Goal: Information Seeking & Learning: Check status

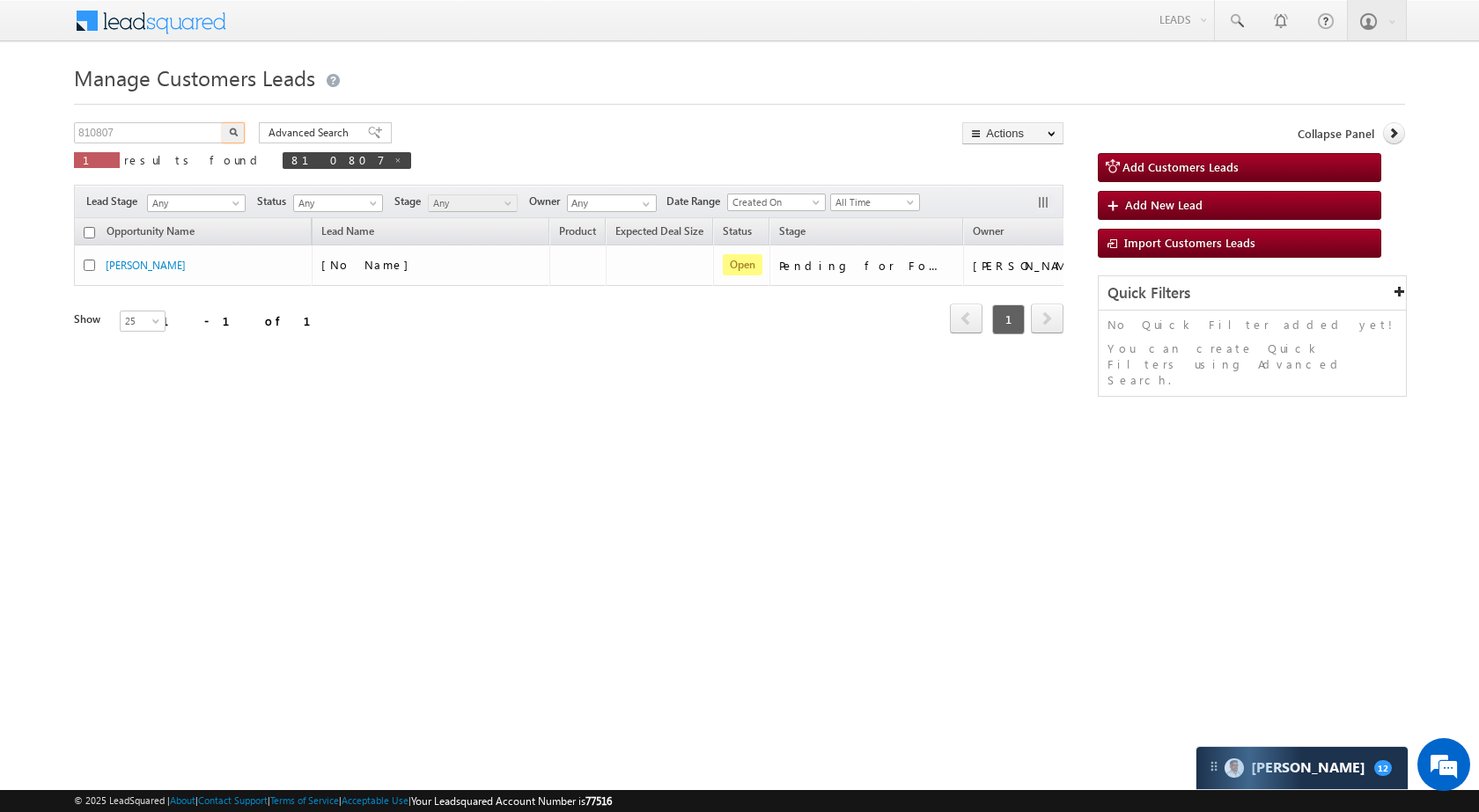
click at [196, 135] on input "810807" at bounding box center [149, 132] width 150 height 21
click at [238, 133] on button "button" at bounding box center [233, 132] width 23 height 21
click at [152, 140] on input "750998" at bounding box center [149, 132] width 150 height 21
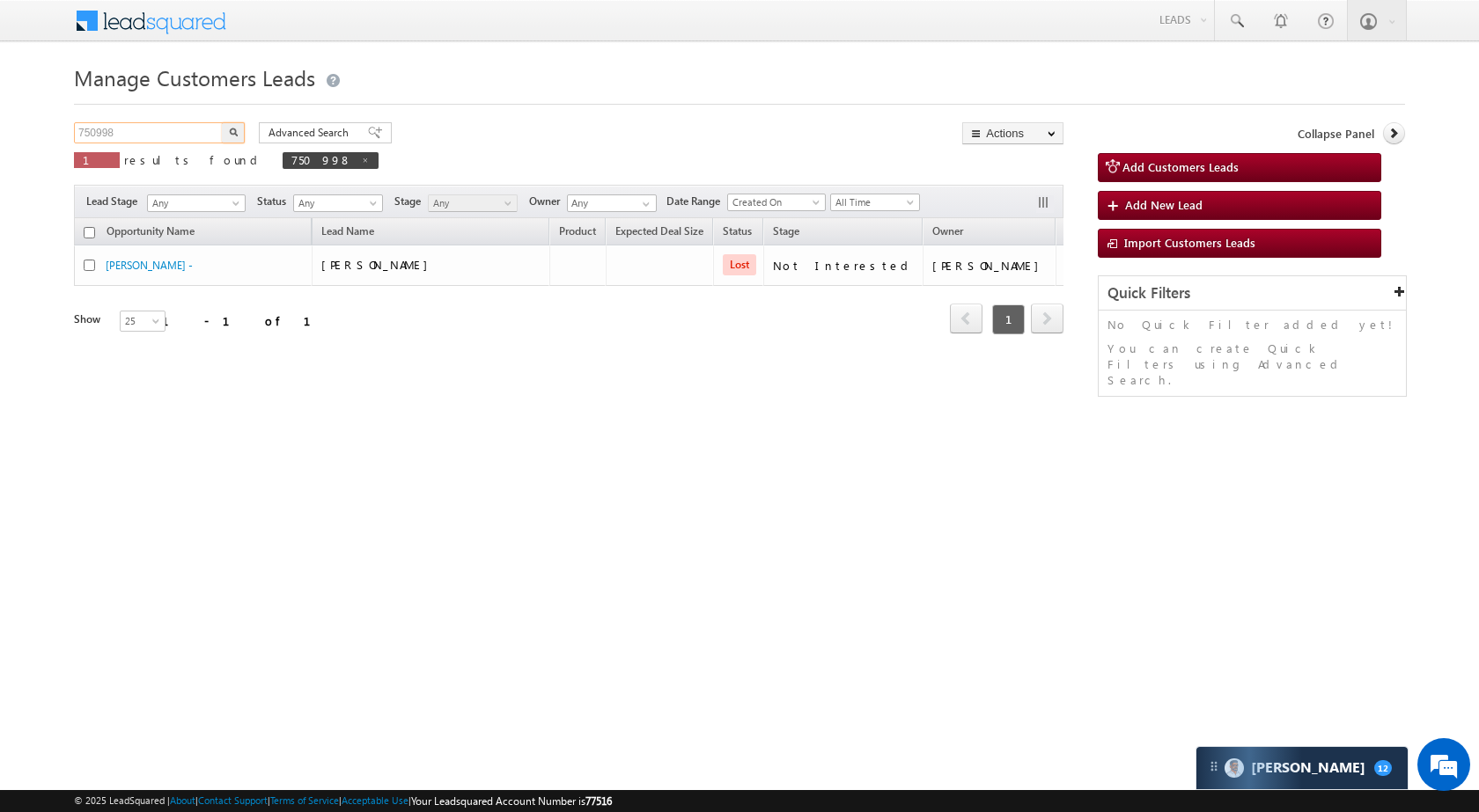
paste input "840821"
click at [231, 130] on img "button" at bounding box center [234, 132] width 9 height 9
click at [178, 135] on input "840821" at bounding box center [149, 132] width 150 height 21
paste input "32129"
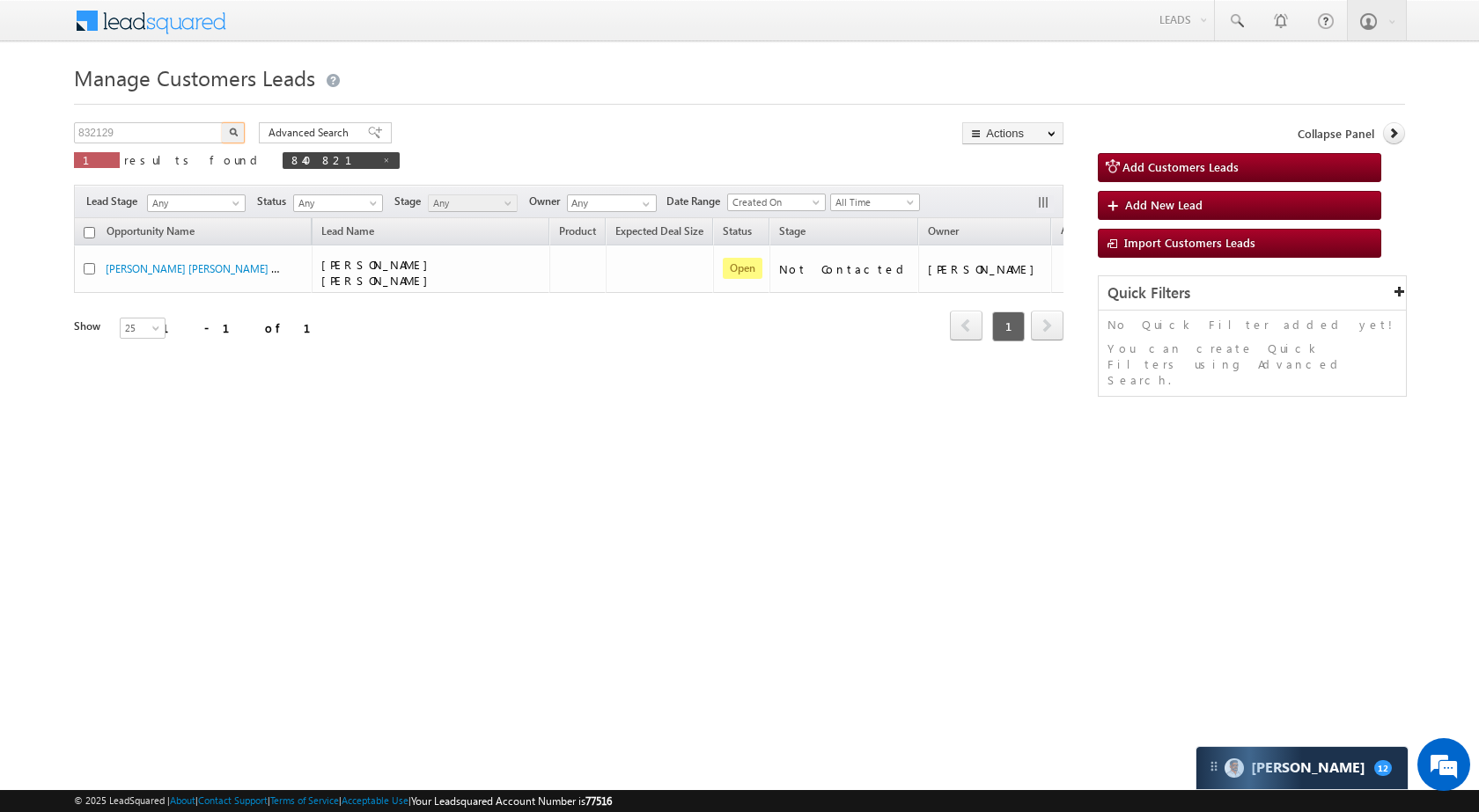
click at [235, 125] on button "button" at bounding box center [233, 132] width 23 height 21
click at [174, 131] on input "832129" at bounding box center [149, 132] width 150 height 21
paste input "068"
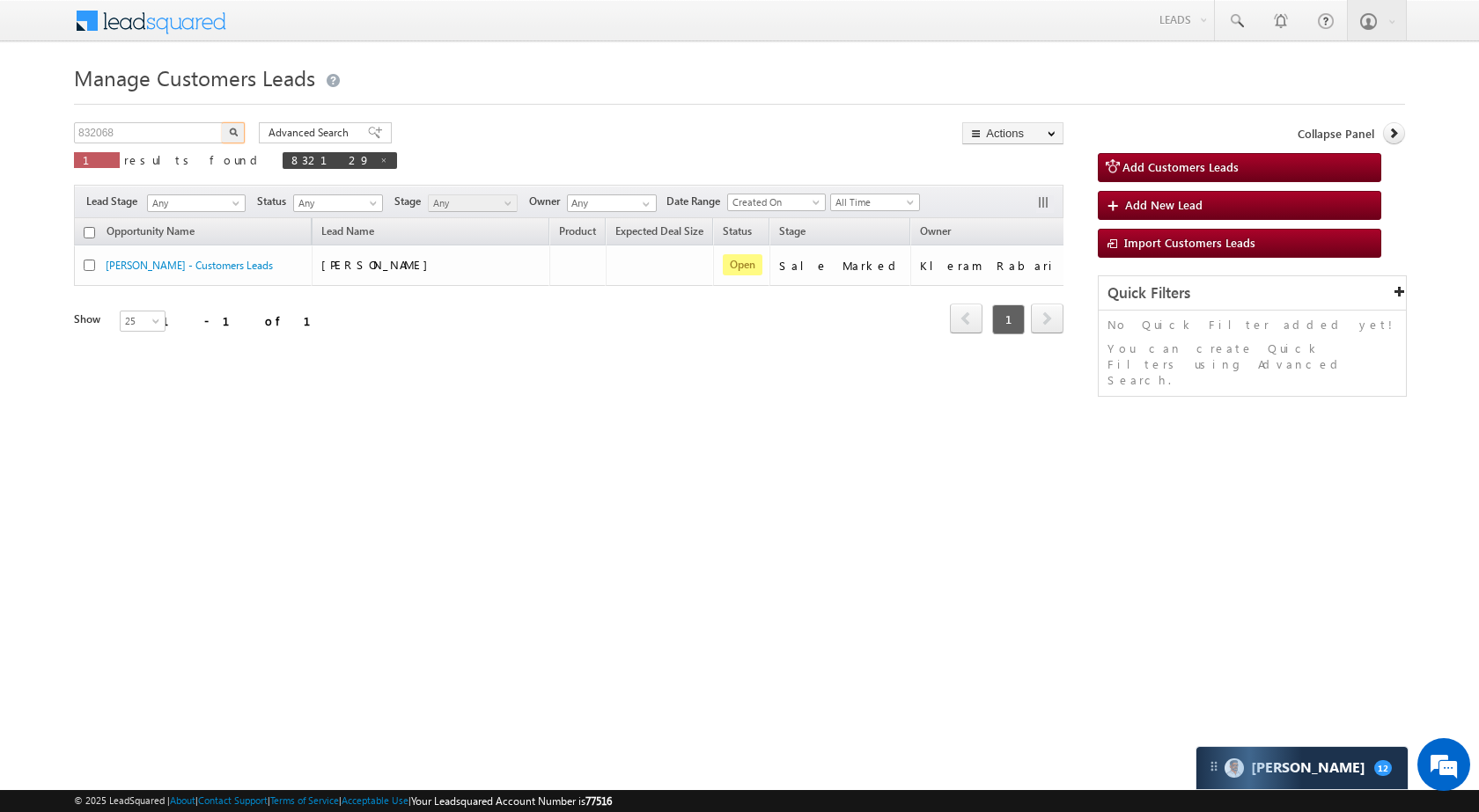
click at [227, 134] on button "button" at bounding box center [233, 132] width 23 height 21
click at [153, 130] on input "832068" at bounding box center [149, 132] width 150 height 21
paste input "79211"
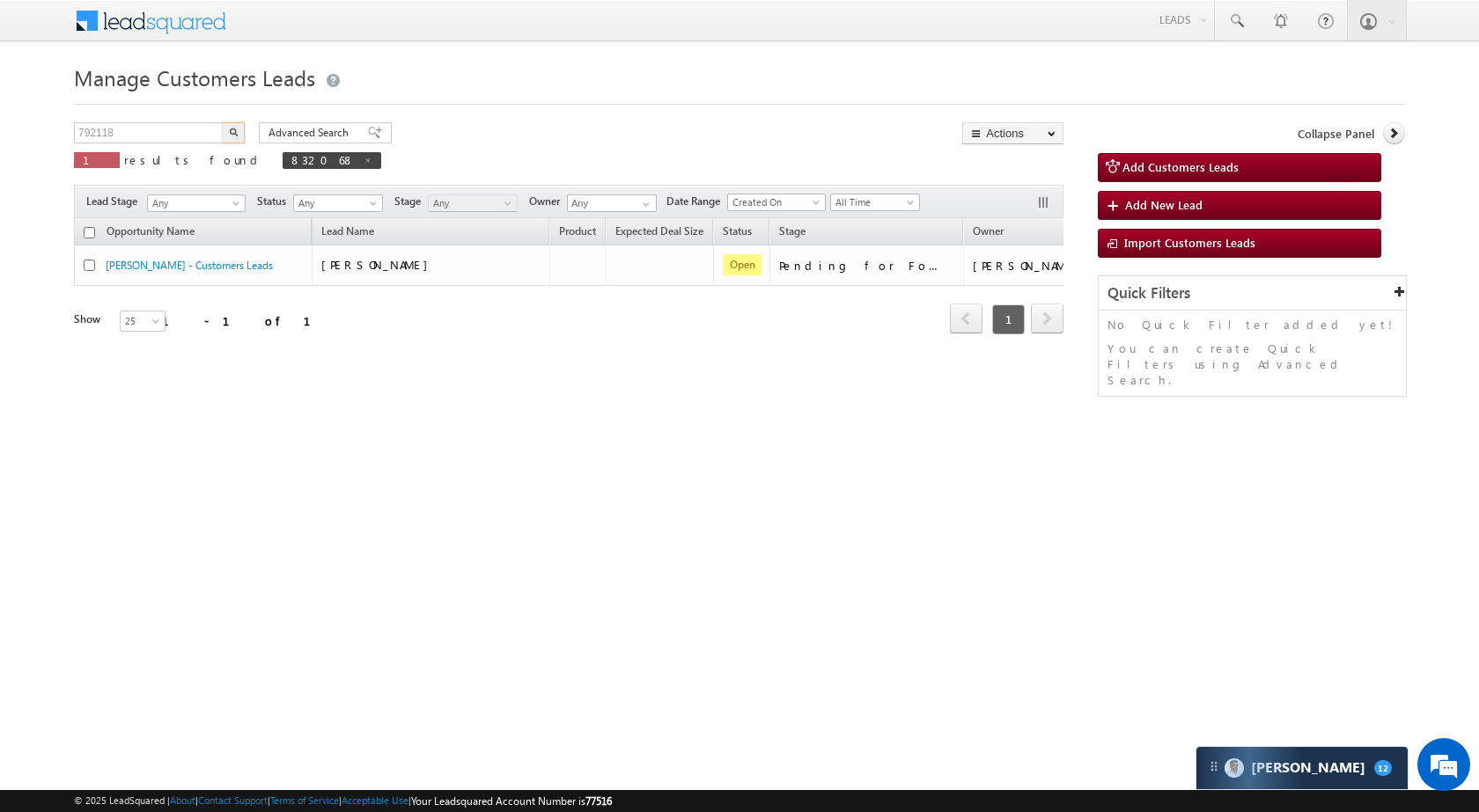
click at [236, 129] on img "button" at bounding box center [234, 132] width 9 height 9
click at [155, 138] on input "792118" at bounding box center [149, 132] width 150 height 21
paste input "9631207367"
click at [149, 127] on input "9631207367" at bounding box center [149, 132] width 150 height 21
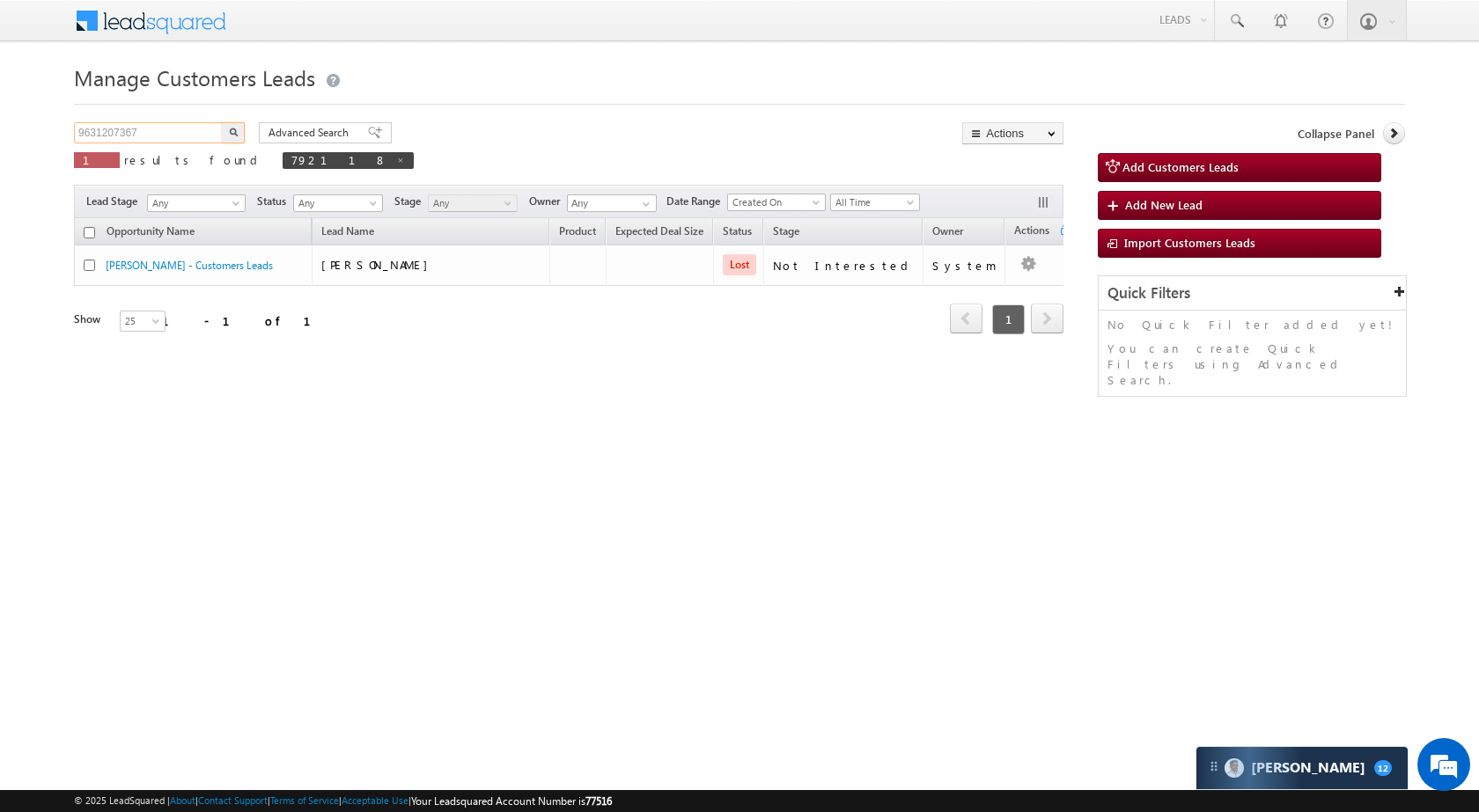
click at [149, 127] on input "9631207367" at bounding box center [149, 132] width 150 height 21
paste input "815401"
type input "815401"
click at [236, 128] on img "button" at bounding box center [234, 132] width 9 height 9
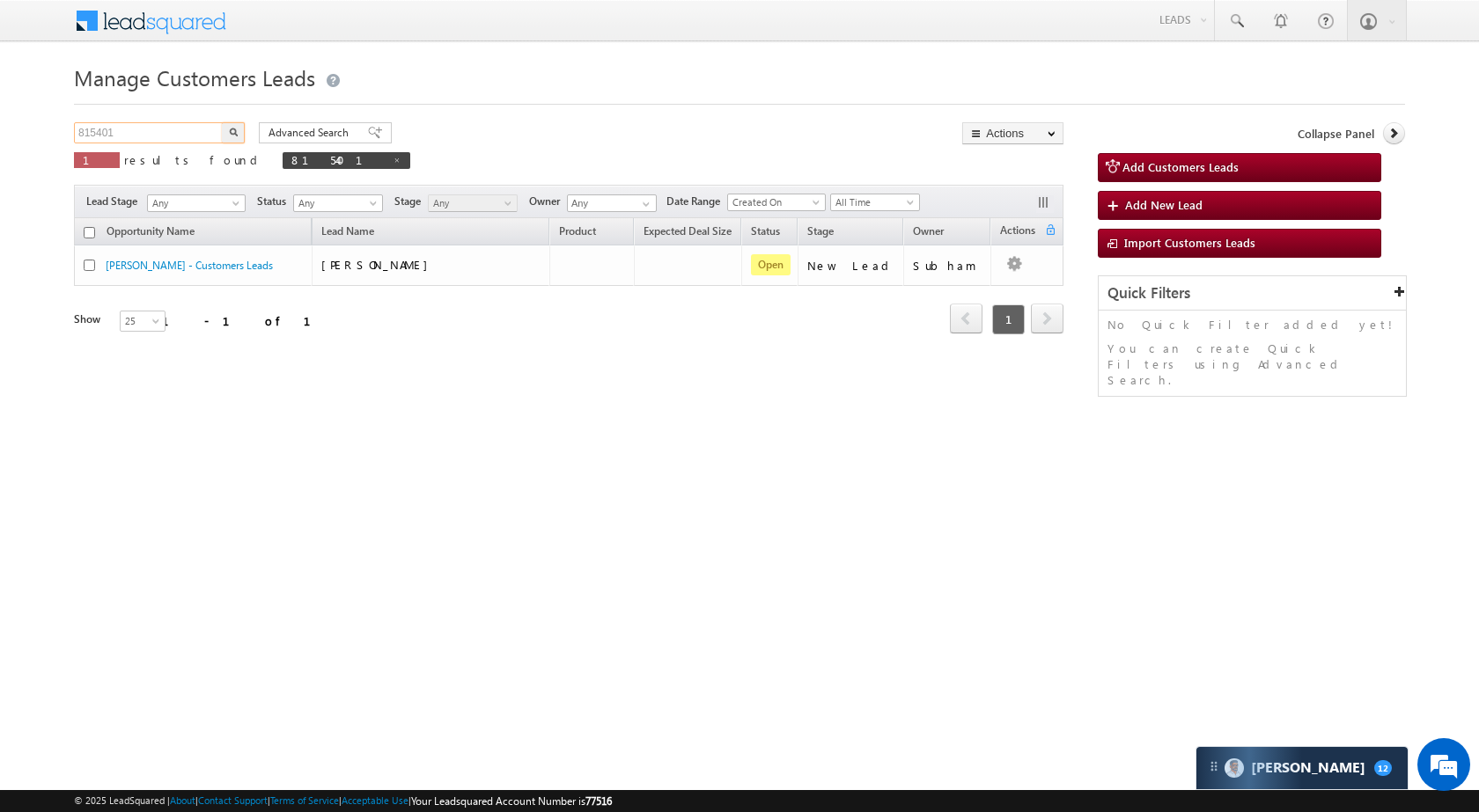
click at [198, 136] on input "815401" at bounding box center [149, 132] width 150 height 21
paste input "739476"
click at [230, 134] on img "button" at bounding box center [234, 132] width 9 height 9
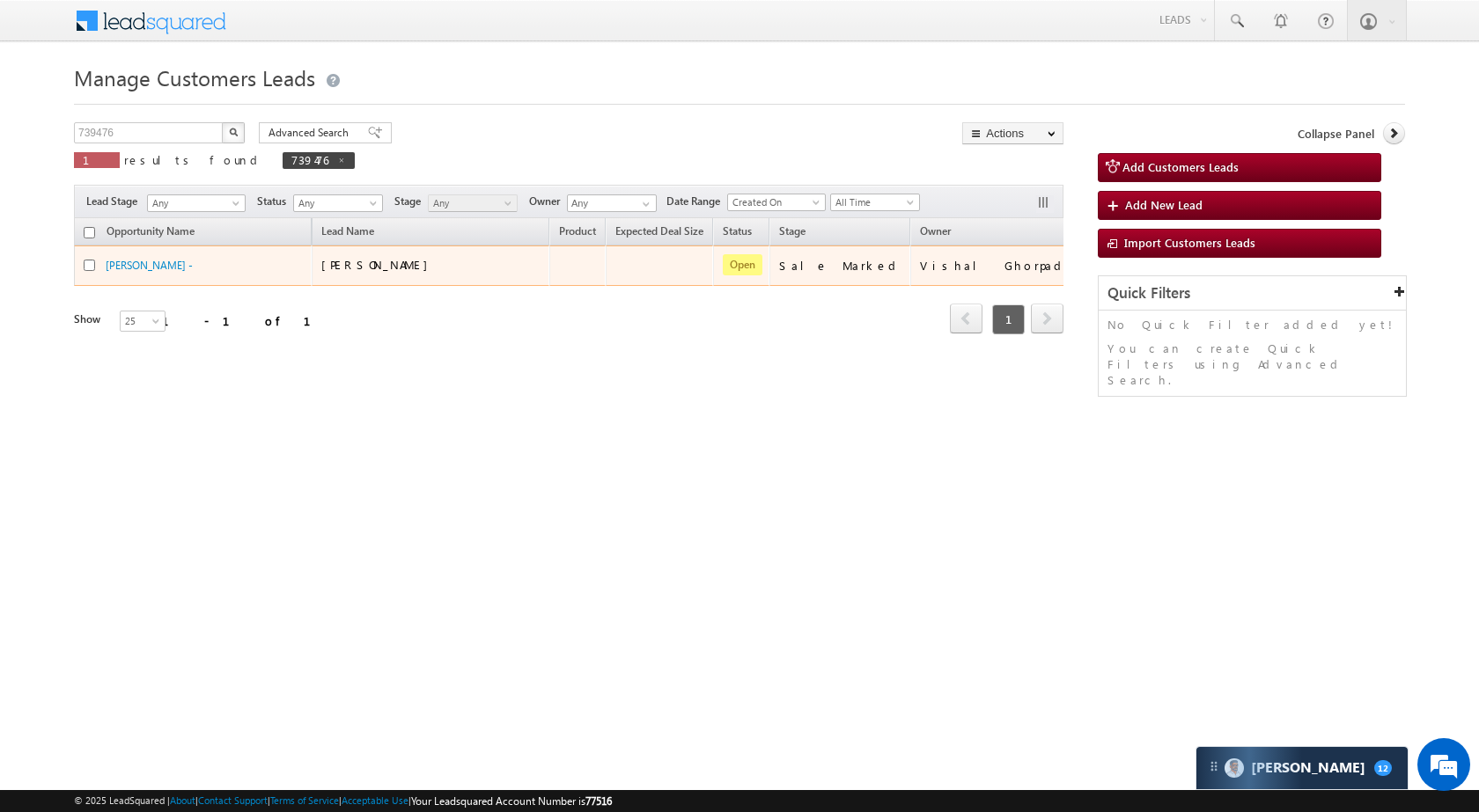
drag, startPoint x: 463, startPoint y: 267, endPoint x: 321, endPoint y: 268, distance: 142.0
click at [322, 268] on div "Mulayam Singh Yadav" at bounding box center [409, 264] width 176 height 15
copy span "Mulayam Singh Yadav"
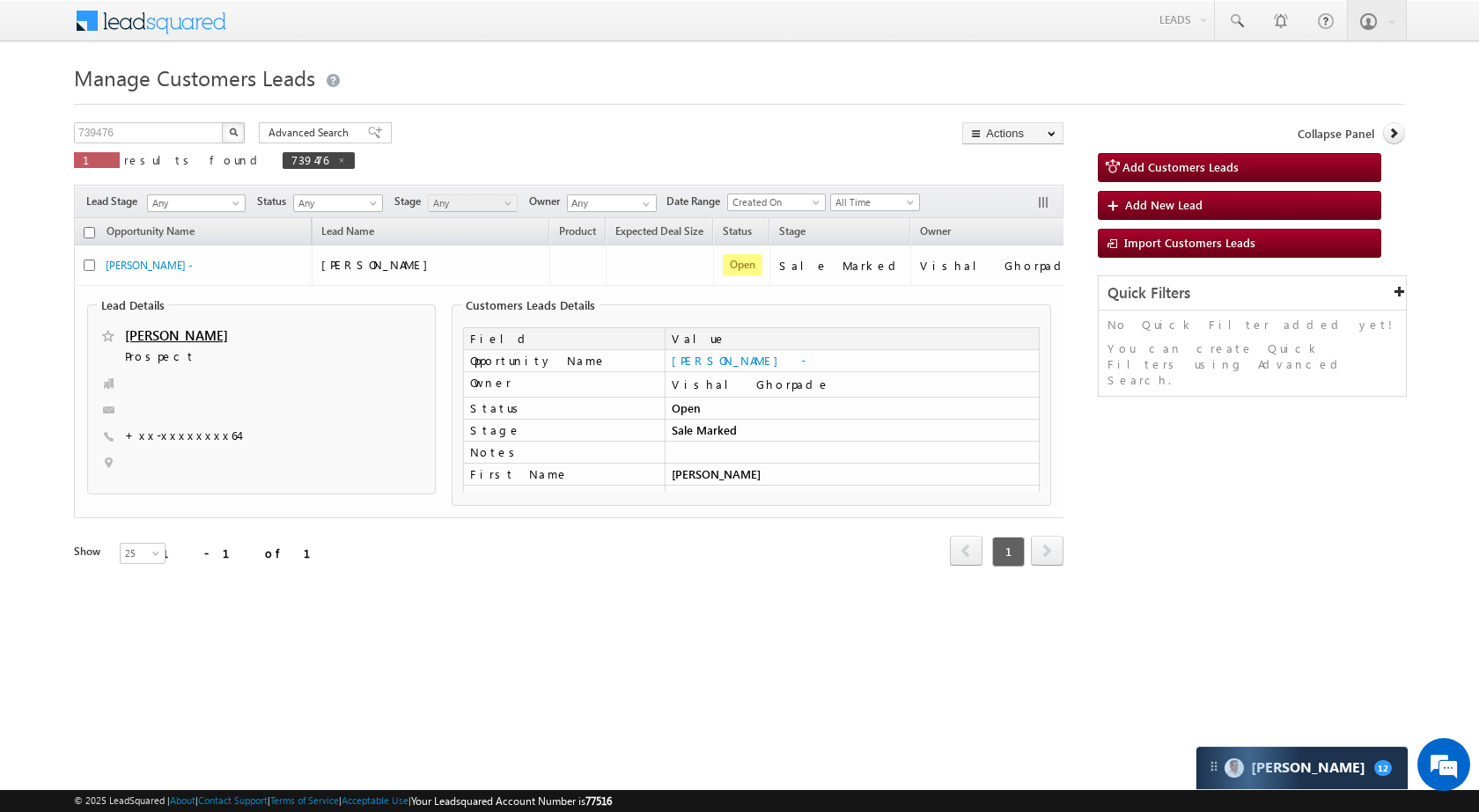
click at [142, 120] on div "Manage Customers Leads 739476 X 1 results found 739476 Advanced Search Advanced…" at bounding box center [740, 337] width 1331 height 556
click at [139, 135] on input "739476" at bounding box center [149, 132] width 150 height 21
paste input "821938"
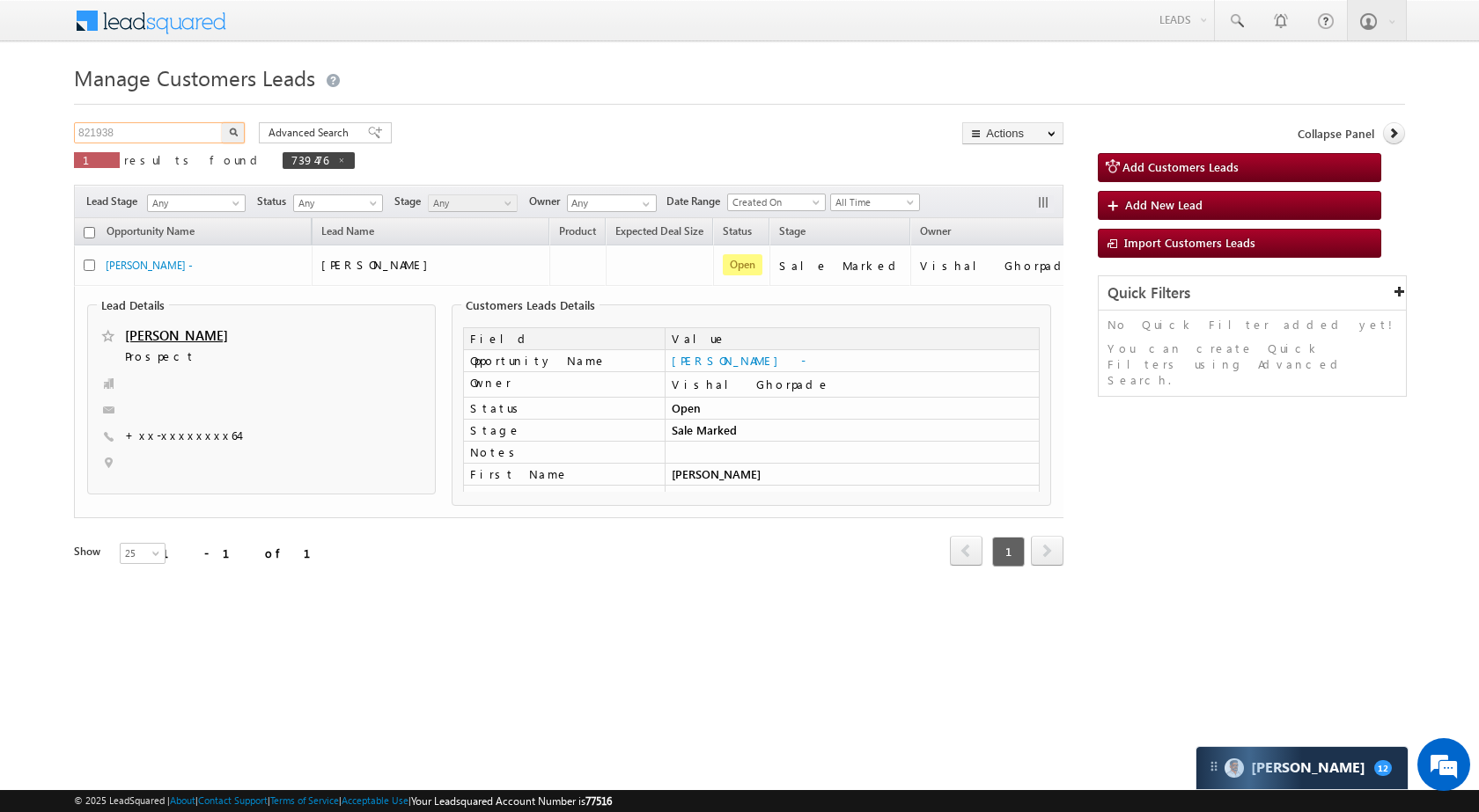
type input "821938"
click at [235, 130] on img "button" at bounding box center [234, 132] width 9 height 9
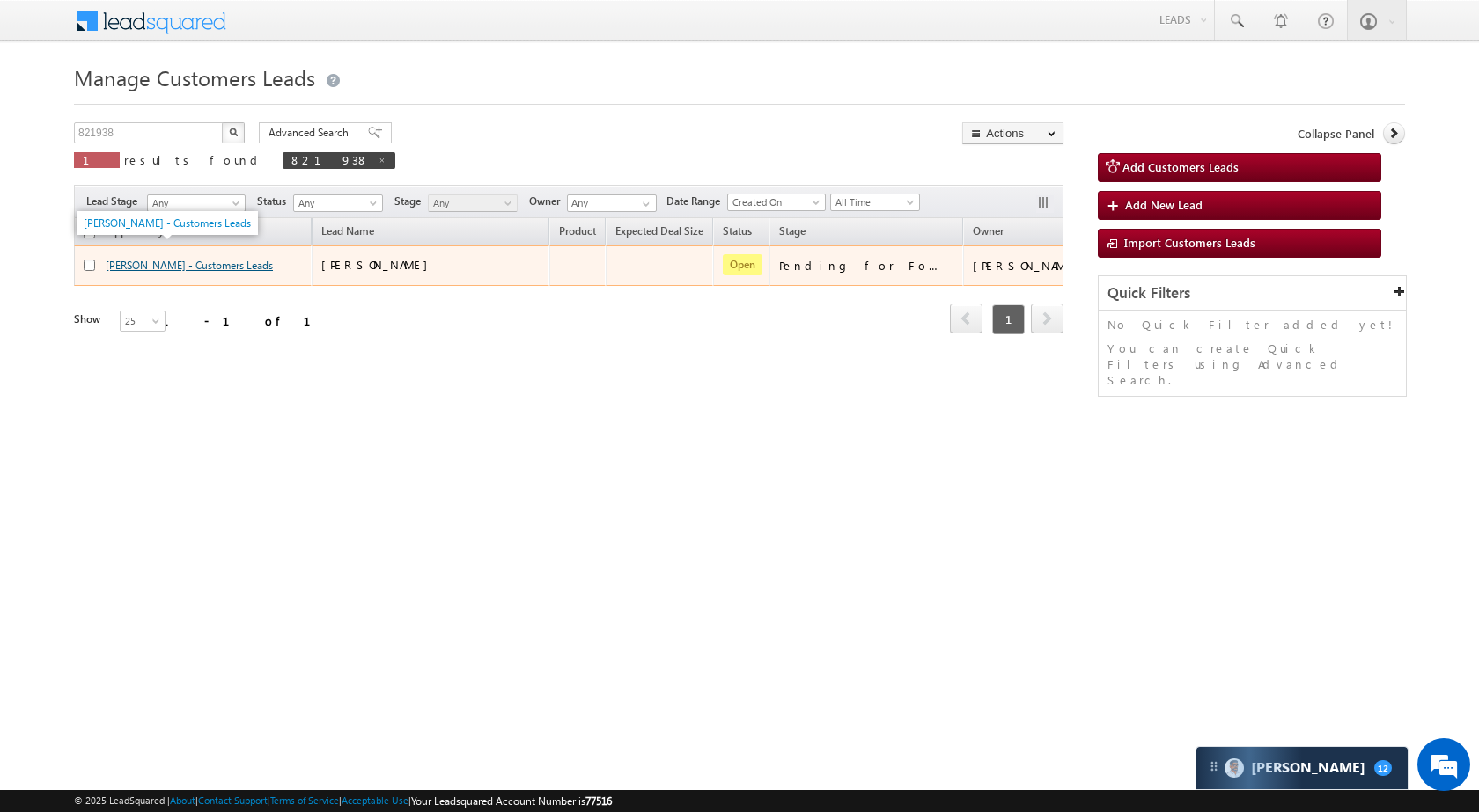
click at [251, 268] on link "MANTOSH CHANDRAVANSHI - Customers Leads" at bounding box center [189, 265] width 168 height 14
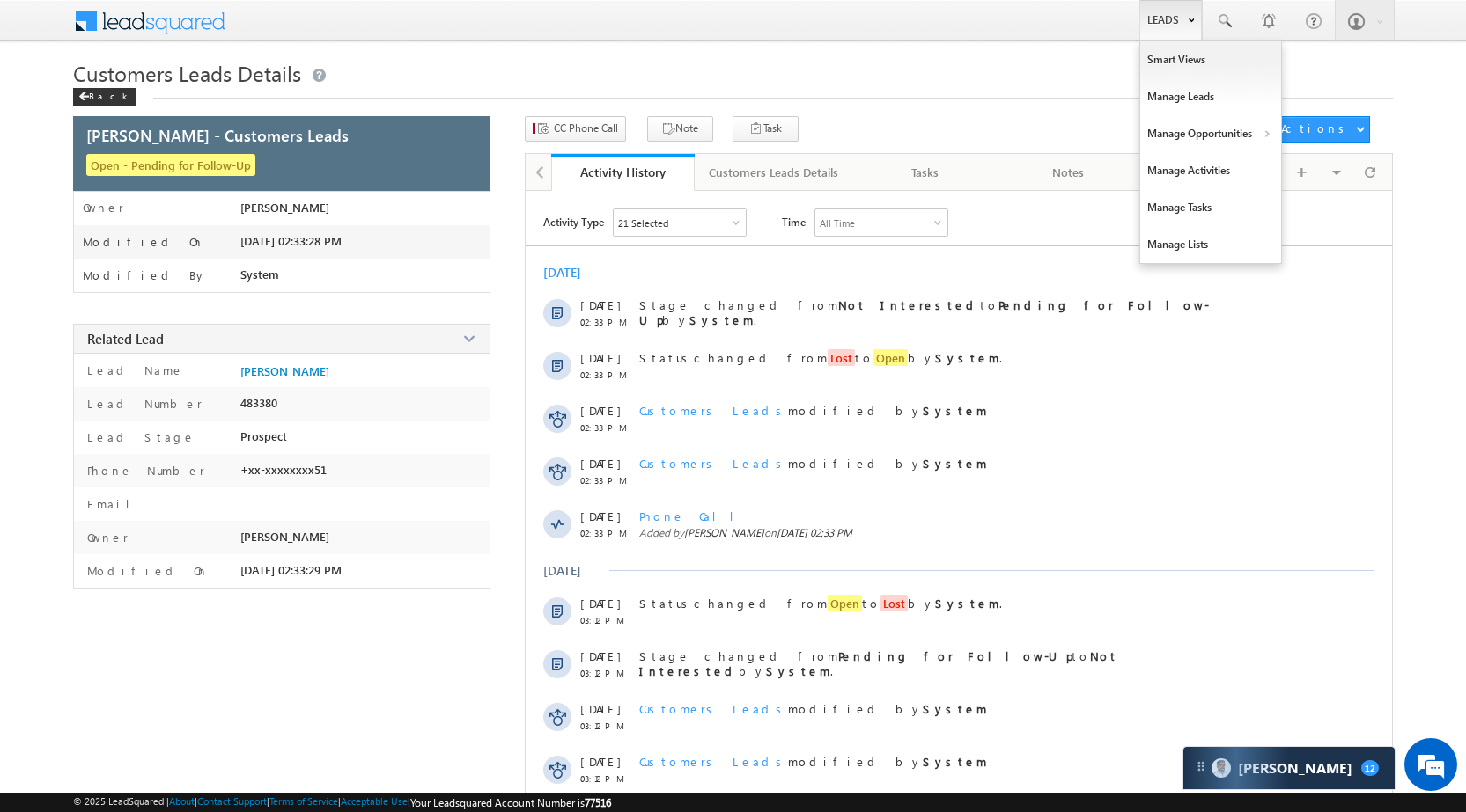
click at [1162, 15] on link "Leads" at bounding box center [1170, 20] width 62 height 41
click at [1183, 118] on link "Manage Opportunities" at bounding box center [1211, 133] width 141 height 37
click at [1322, 175] on link "Customers Leads" at bounding box center [1364, 171] width 161 height 37
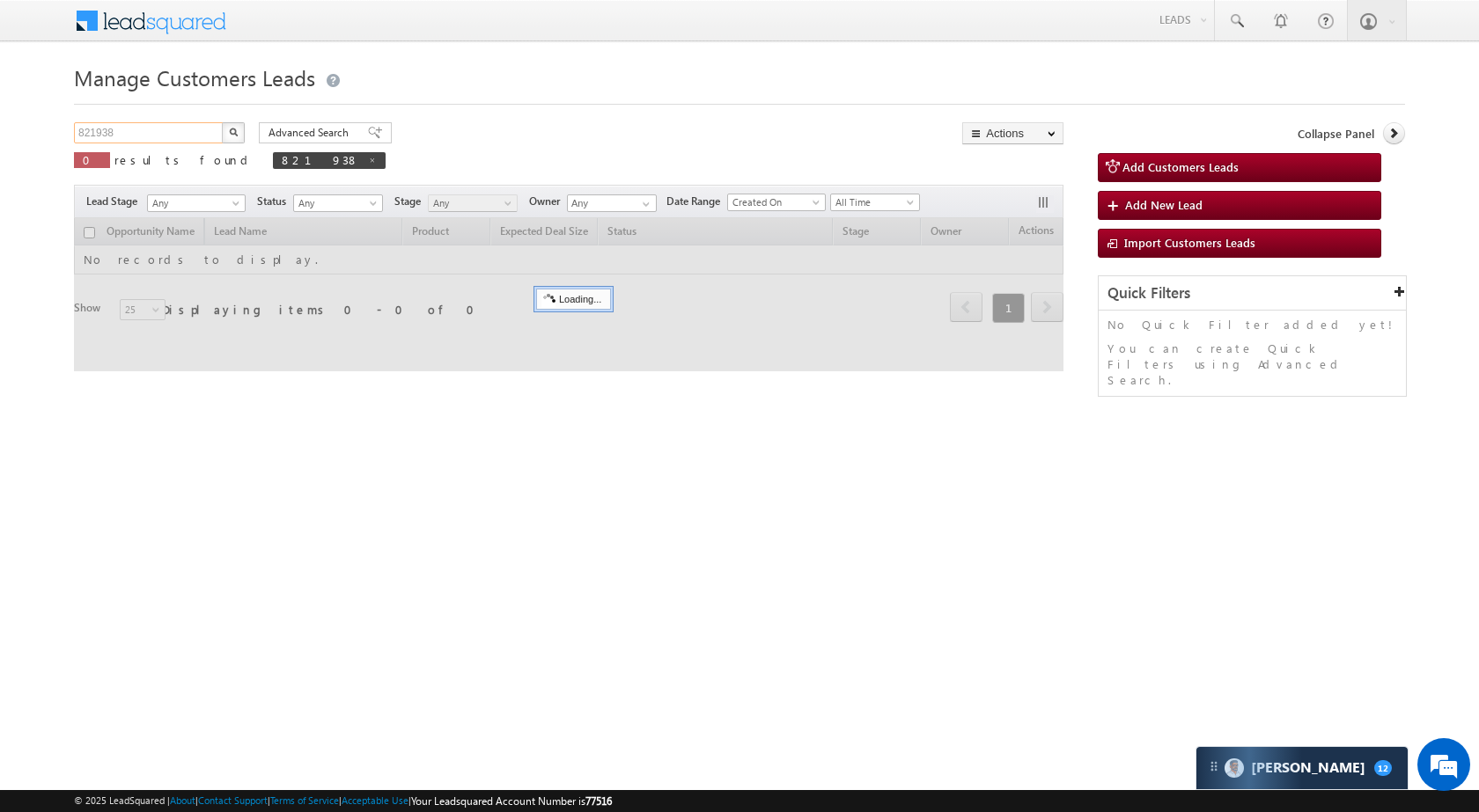
click at [180, 139] on input "821938" at bounding box center [149, 132] width 150 height 21
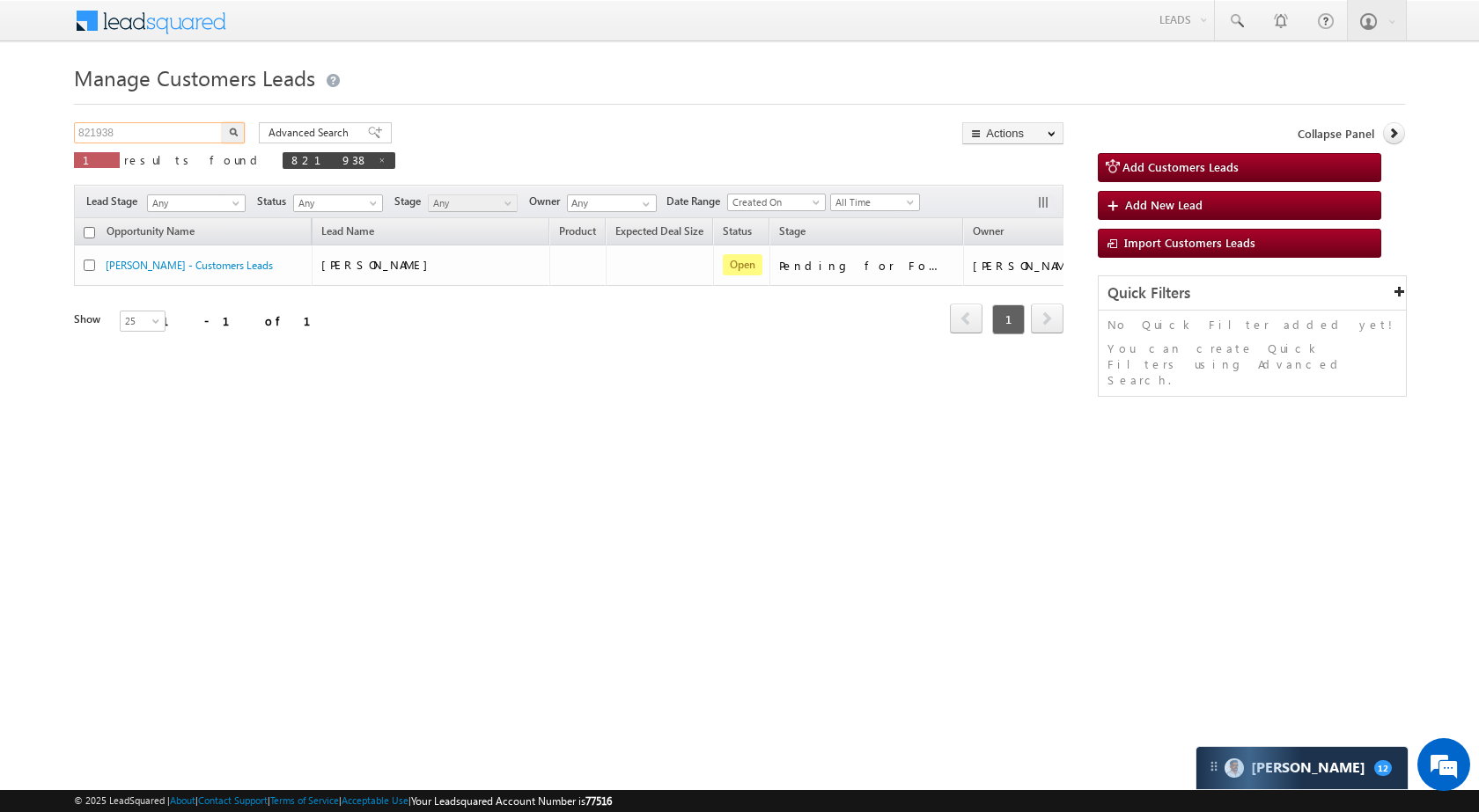
click at [180, 139] on input "821938" at bounding box center [149, 132] width 150 height 21
paste input "10986"
type input "810986"
click at [242, 128] on button "button" at bounding box center [233, 132] width 23 height 21
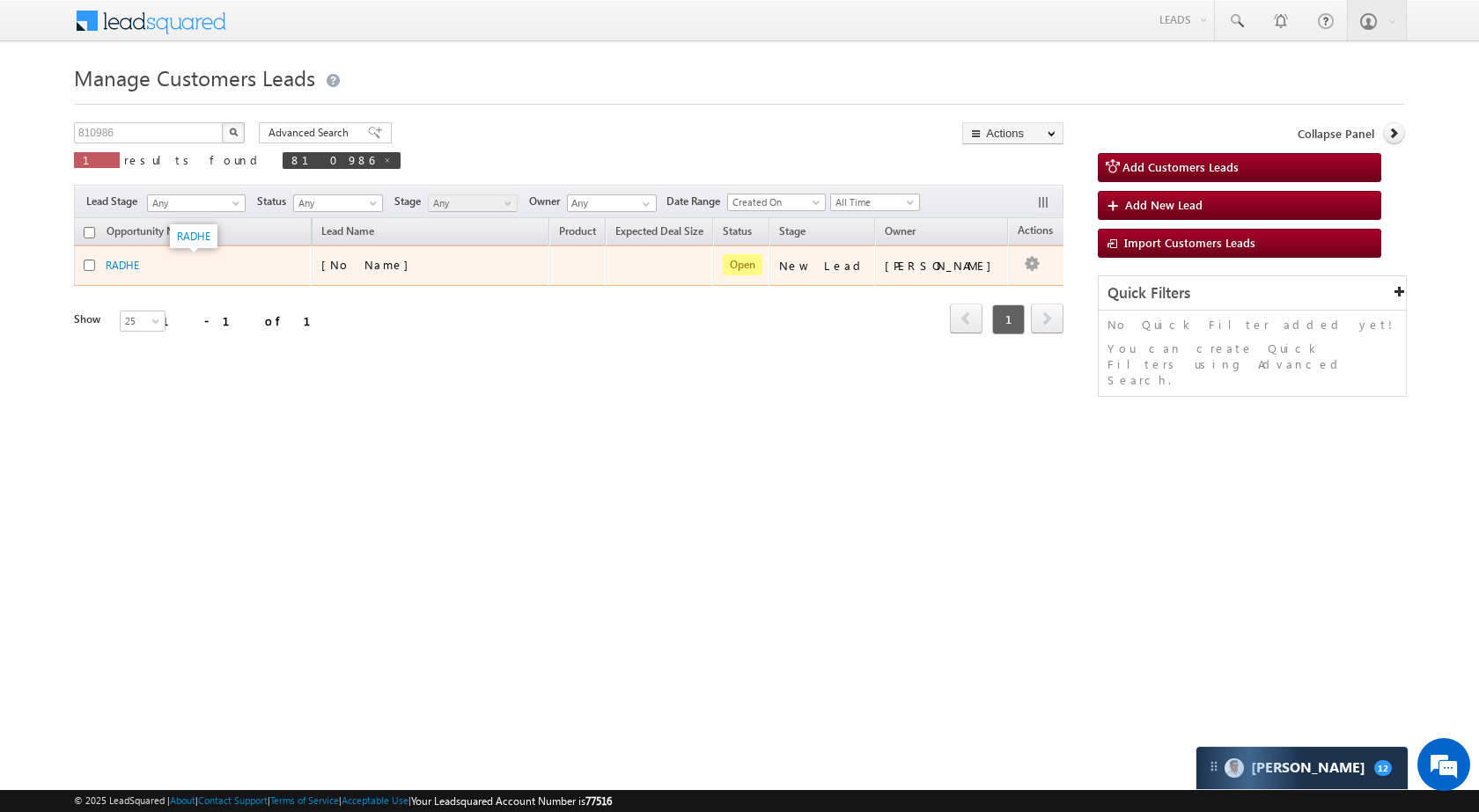
click at [141, 263] on div "RADHE" at bounding box center [194, 265] width 176 height 16
click at [130, 264] on link "RADHE" at bounding box center [122, 265] width 34 height 14
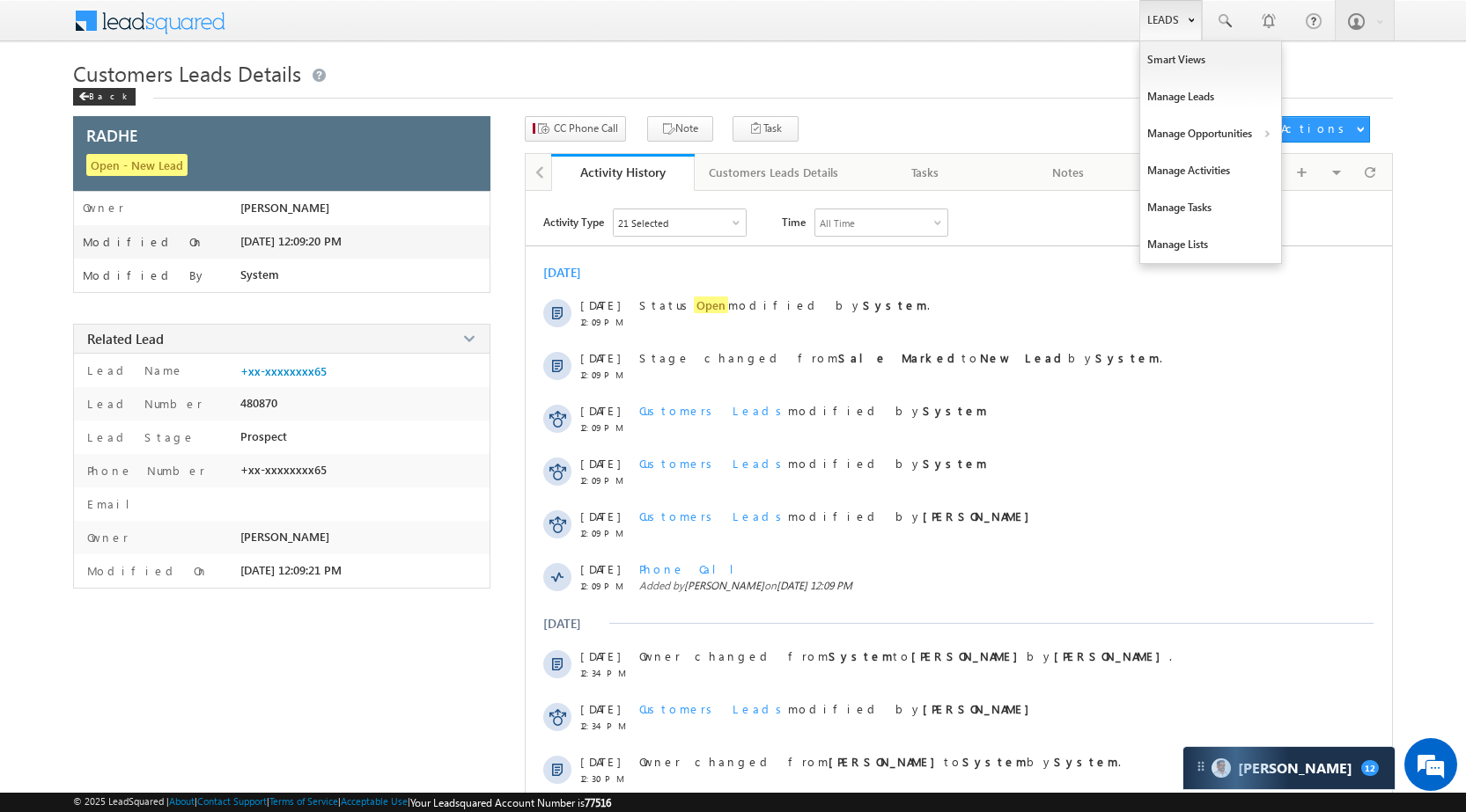
click at [1147, 22] on link "Leads" at bounding box center [1170, 20] width 62 height 41
click at [1208, 136] on link "Manage Opportunities" at bounding box center [1211, 133] width 141 height 37
click at [1372, 170] on link "Customers Leads" at bounding box center [1364, 171] width 161 height 37
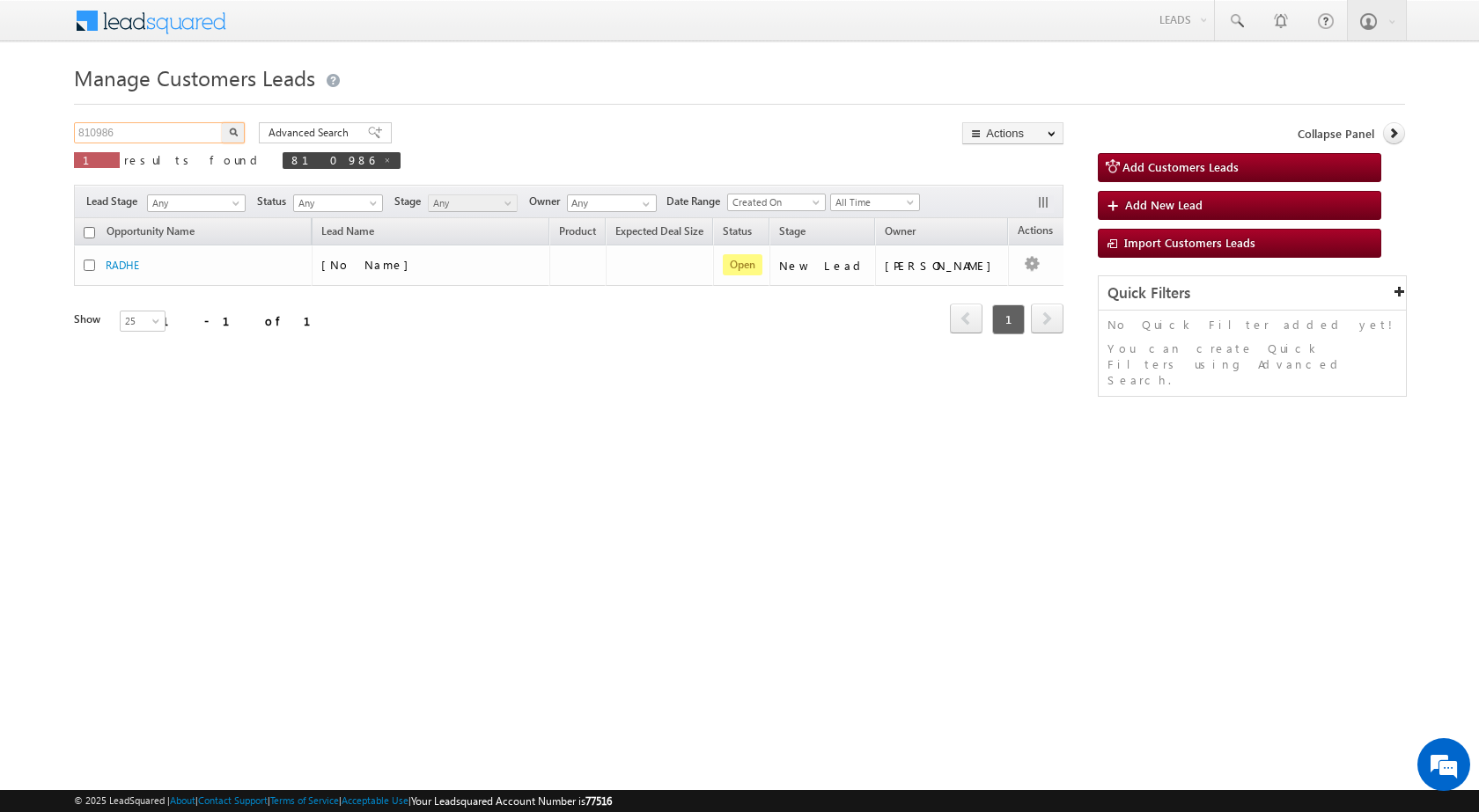
click at [169, 127] on input "810986" at bounding box center [149, 132] width 150 height 21
paste input "1009"
type input "811009"
click at [232, 132] on img "button" at bounding box center [234, 132] width 9 height 9
